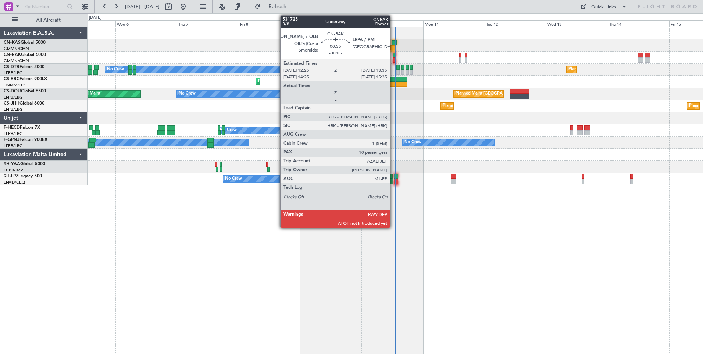
click at [394, 56] on div at bounding box center [394, 55] width 3 height 5
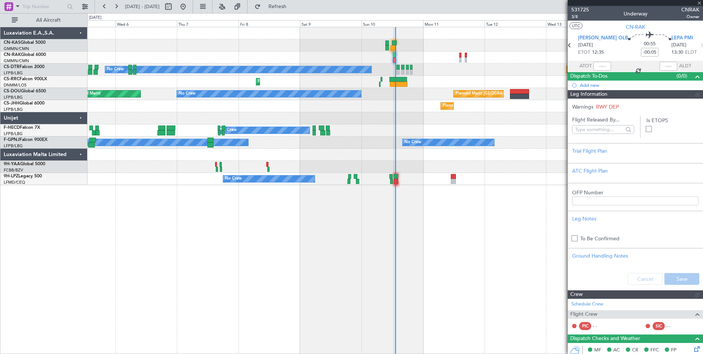
type input "[PERSON_NAME] ([PERSON_NAME])"
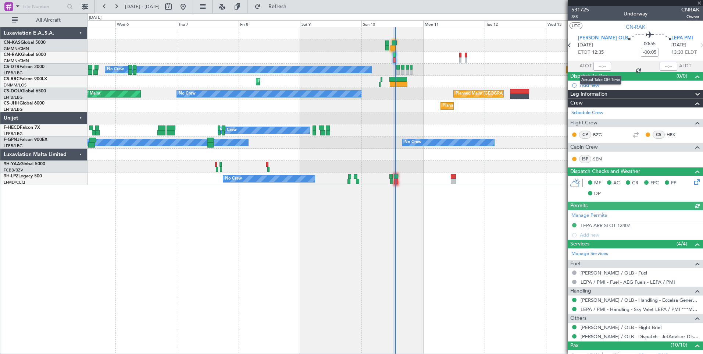
click at [604, 68] on div at bounding box center [603, 66] width 18 height 9
click at [604, 65] on input "text" at bounding box center [603, 66] width 18 height 9
type input "13:08"
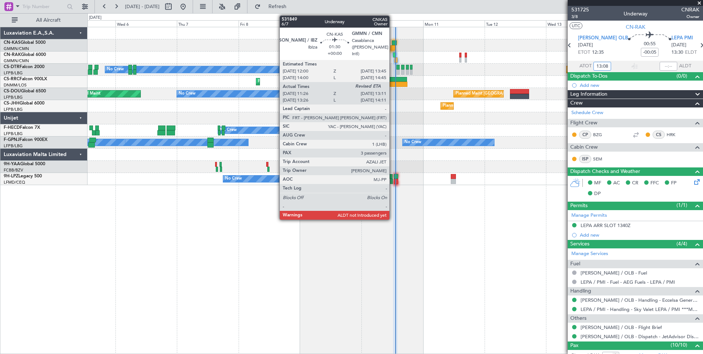
click at [393, 47] on div at bounding box center [393, 47] width 5 height 5
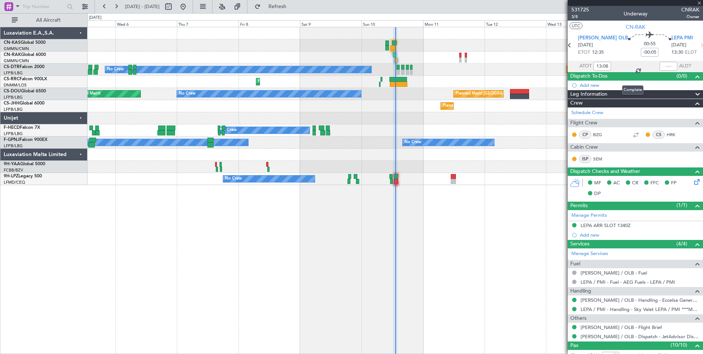
type input "11:36"
type input "3"
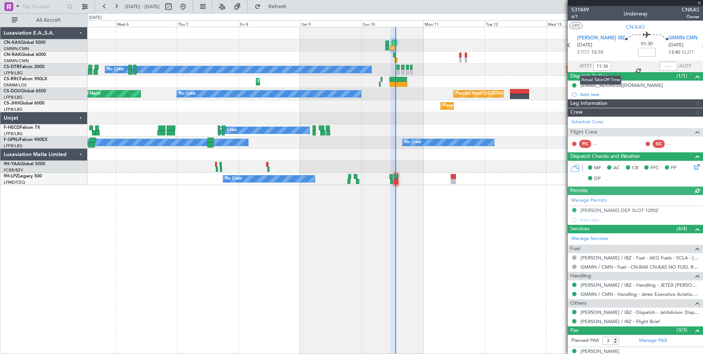
type input "[PERSON_NAME] ([PERSON_NAME])"
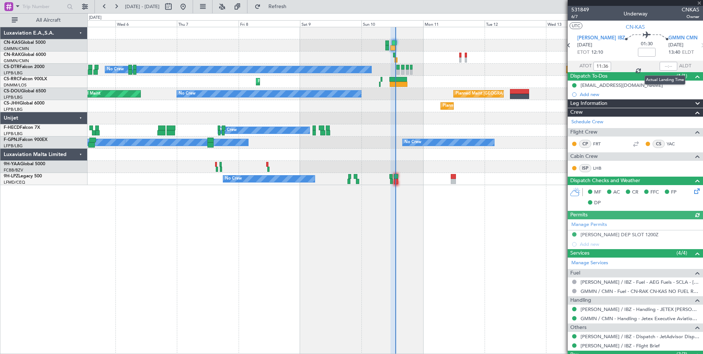
click at [670, 67] on div at bounding box center [669, 66] width 18 height 9
click at [665, 67] on input "text" at bounding box center [669, 66] width 18 height 9
type input "13:05"
click at [174, 7] on button at bounding box center [169, 7] width 12 height 12
select select "8"
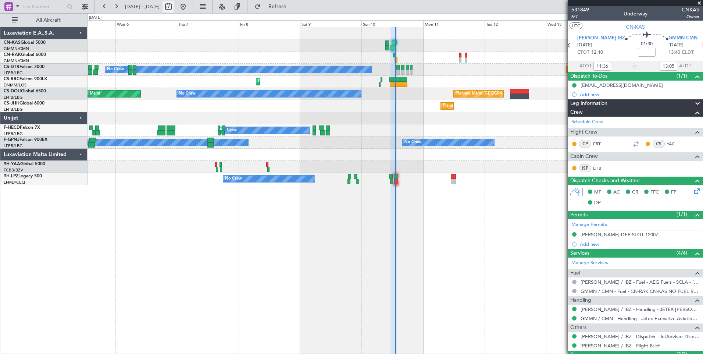
select select "2025"
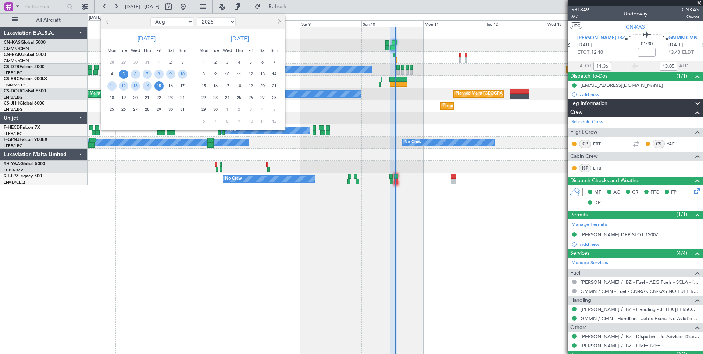
click at [124, 74] on span "5" at bounding box center [123, 74] width 9 height 9
click at [125, 96] on span "19" at bounding box center [123, 97] width 9 height 9
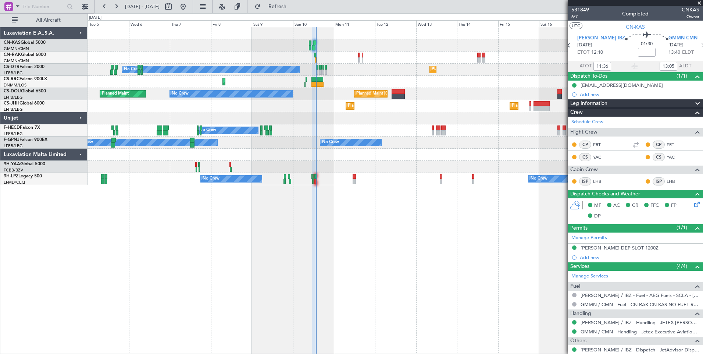
type input "[PERSON_NAME] ([PERSON_NAME])"
click at [700, 1] on span at bounding box center [699, 3] width 7 height 7
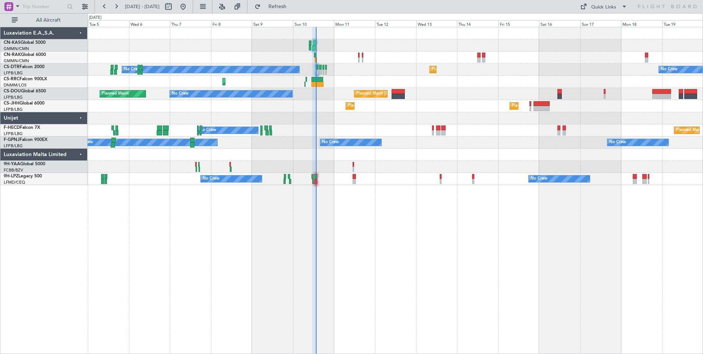
type input "0"
click at [594, 9] on div "Quick Links" at bounding box center [604, 7] width 25 height 7
click at [597, 38] on button "Crew Board" at bounding box center [604, 42] width 55 height 18
click at [174, 6] on button at bounding box center [169, 7] width 12 height 12
select select "8"
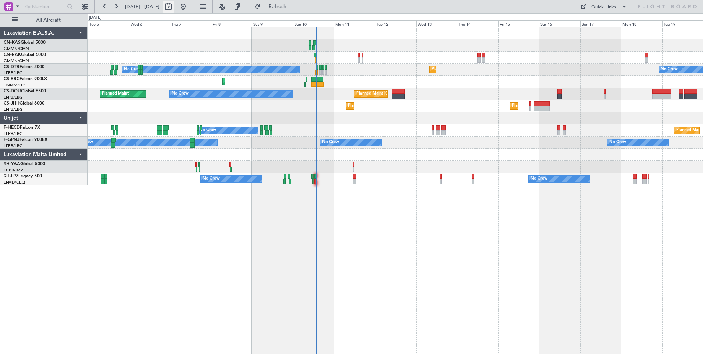
select select "2025"
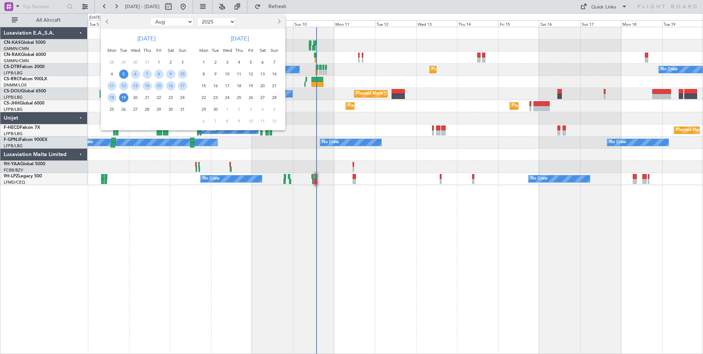
click at [109, 23] on button "Previous month" at bounding box center [108, 22] width 8 height 12
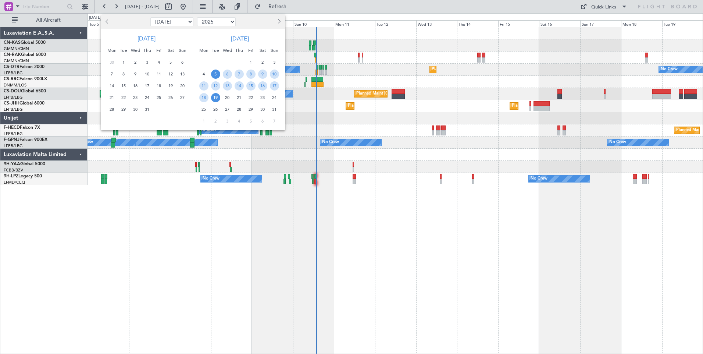
click at [109, 23] on button "Previous month" at bounding box center [108, 22] width 8 height 12
select select "6"
click at [180, 62] on span "1" at bounding box center [182, 62] width 9 height 9
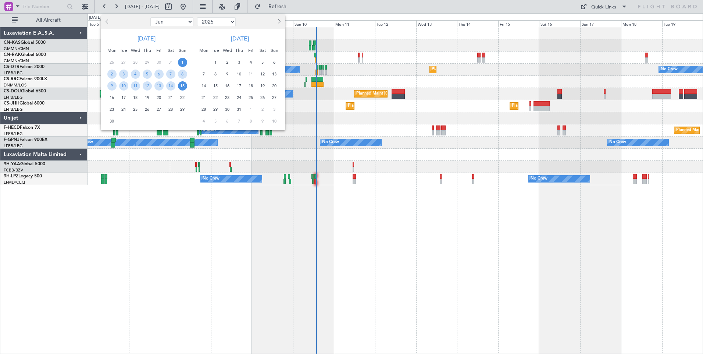
click at [182, 88] on span "15" at bounding box center [182, 85] width 9 height 9
